Goal: Register for event/course

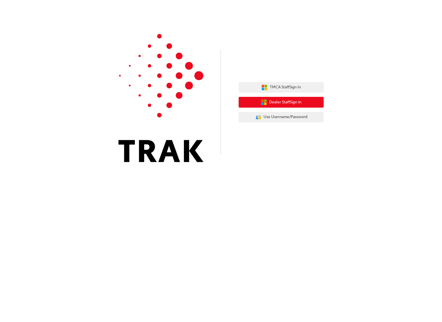
click at [281, 102] on span "Dealer Staff Sign In" at bounding box center [285, 102] width 32 height 7
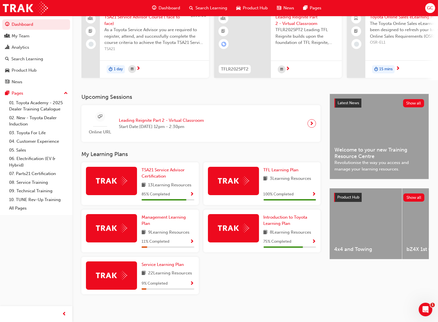
scroll to position [52, 0]
click at [313, 194] on span "Show Progress" at bounding box center [313, 194] width 4 height 5
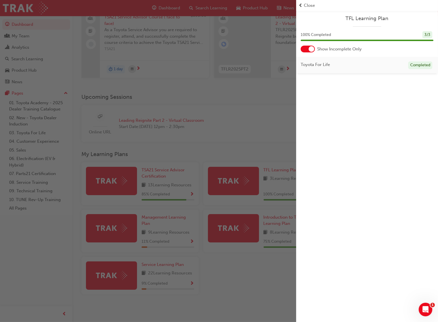
click at [300, 5] on span "prev-icon" at bounding box center [300, 5] width 4 height 7
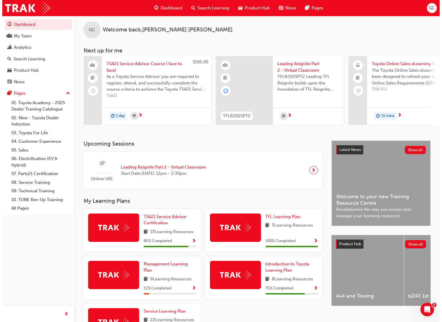
scroll to position [0, 0]
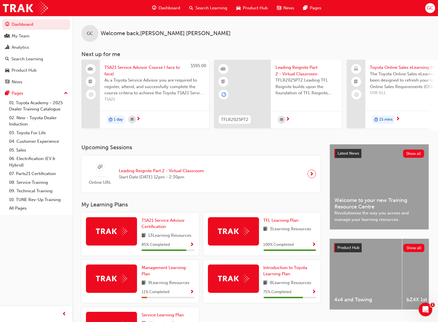
click at [311, 174] on span "next-icon" at bounding box center [311, 174] width 4 height 8
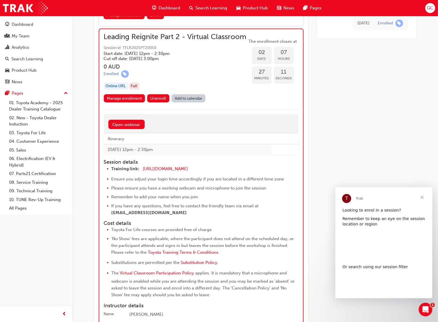
click at [421, 197] on span "Close" at bounding box center [421, 197] width 20 height 20
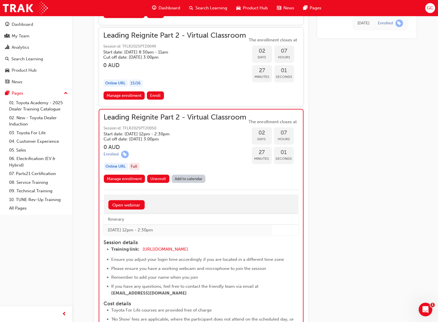
scroll to position [721, 0]
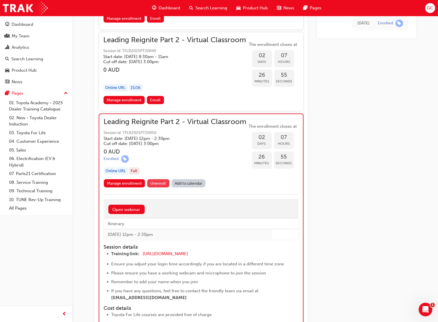
click at [158, 181] on span "Unenroll" at bounding box center [158, 183] width 16 height 5
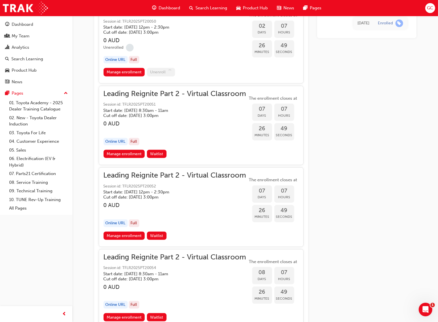
scroll to position [834, 0]
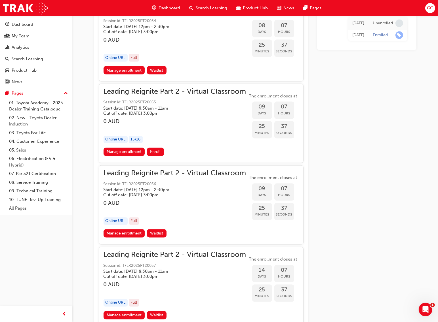
scroll to position [1344, 0]
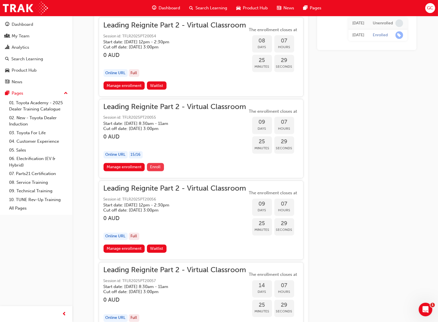
click at [158, 165] on span "Enroll" at bounding box center [155, 167] width 10 height 5
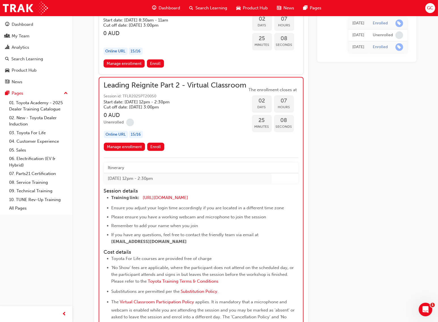
scroll to position [749, 0]
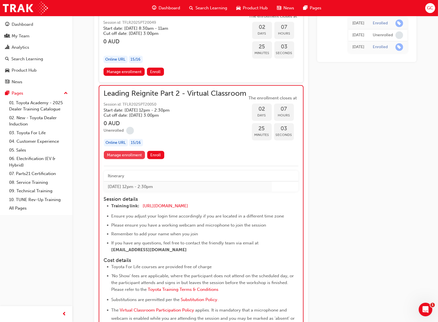
click at [131, 152] on link "Manage enrollment" at bounding box center [124, 155] width 41 height 8
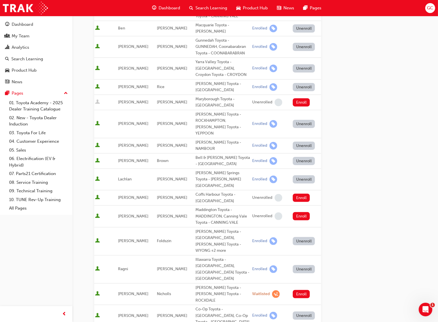
scroll to position [226, 0]
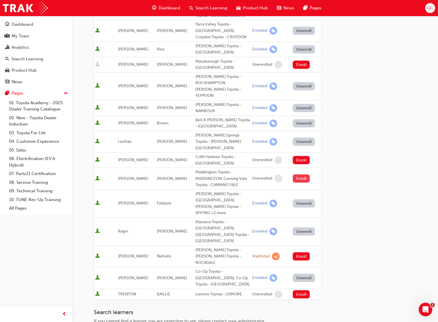
click at [299, 175] on button "Enroll" at bounding box center [300, 179] width 17 height 8
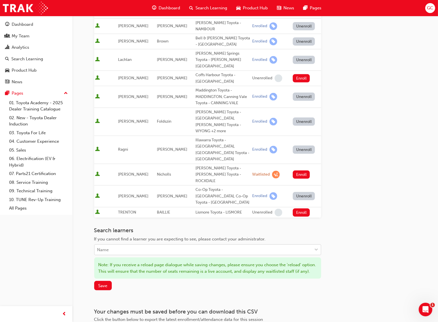
scroll to position [311, 0]
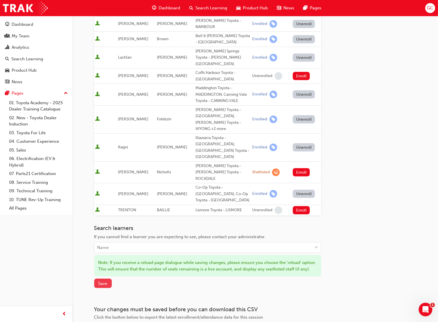
click at [103, 281] on span "Save" at bounding box center [102, 283] width 9 height 5
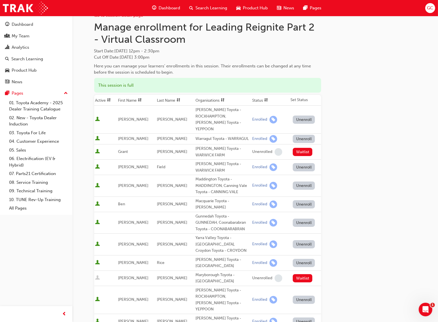
scroll to position [0, 0]
